Goal: Information Seeking & Learning: Learn about a topic

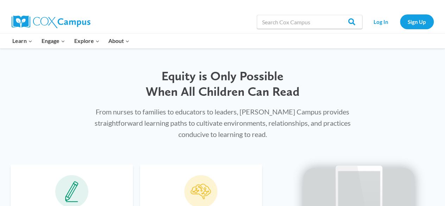
scroll to position [316, 0]
click at [378, 23] on link "Log In" at bounding box center [381, 21] width 31 height 14
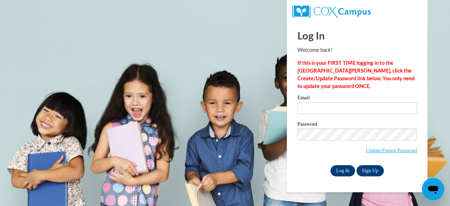
type input "[PERSON_NAME][EMAIL_ADDRESS][DOMAIN_NAME]"
click at [339, 166] on input "Log In" at bounding box center [343, 170] width 25 height 11
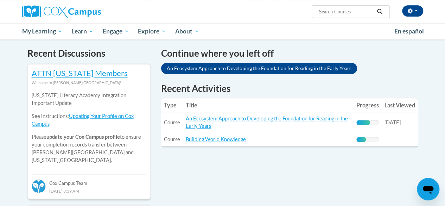
scroll to position [212, 0]
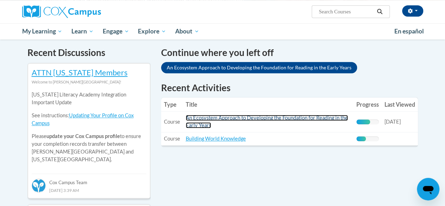
click at [227, 118] on link "An Ecosystem Approach to Developing the Foundation for Reading in the Early Yea…" at bounding box center [267, 121] width 162 height 13
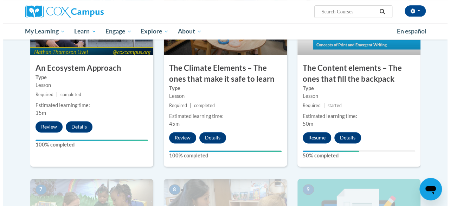
scroll to position [441, 0]
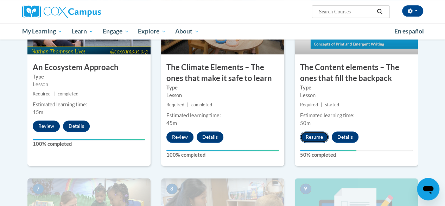
click at [318, 139] on button "Resume" at bounding box center [314, 136] width 28 height 11
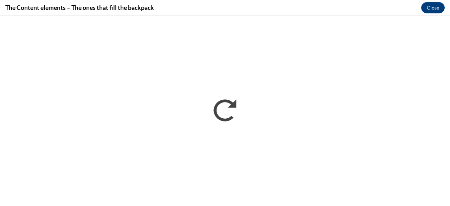
scroll to position [0, 0]
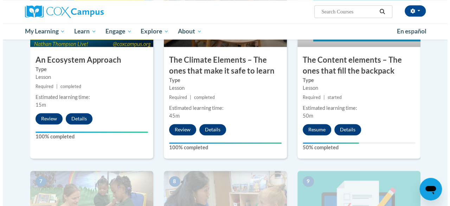
scroll to position [451, 0]
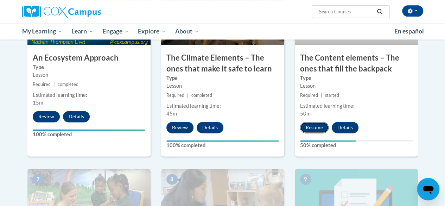
click at [319, 127] on button "Resume" at bounding box center [314, 127] width 28 height 11
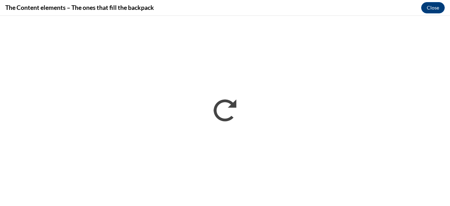
scroll to position [0, 0]
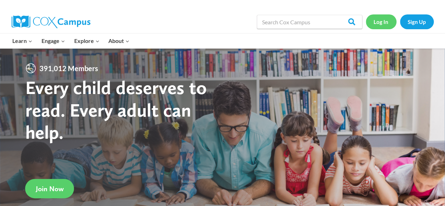
click at [382, 19] on link "Log In" at bounding box center [381, 21] width 31 height 14
